Goal: Task Accomplishment & Management: Complete application form

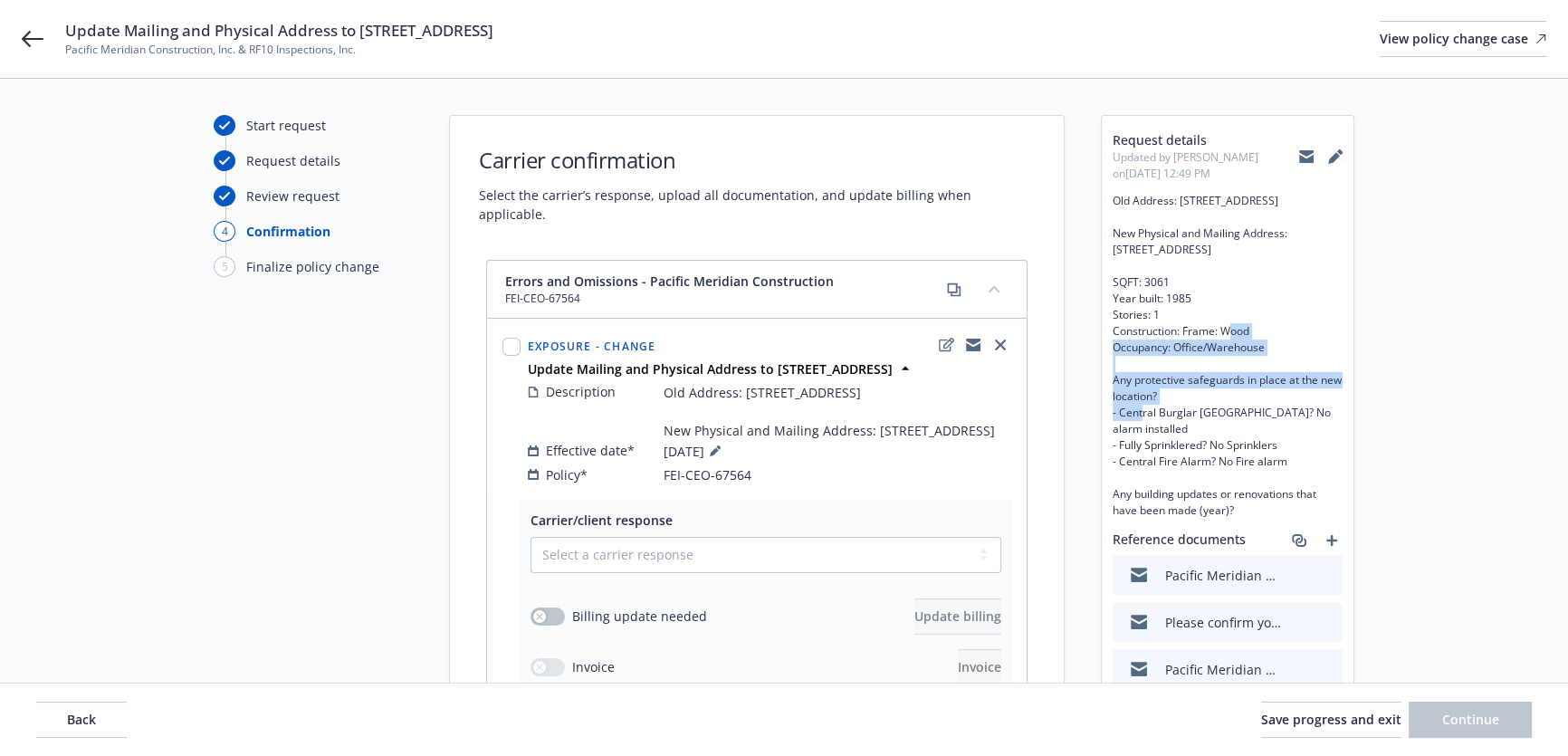
scroll to position [227, 0]
